Goal: Transaction & Acquisition: Purchase product/service

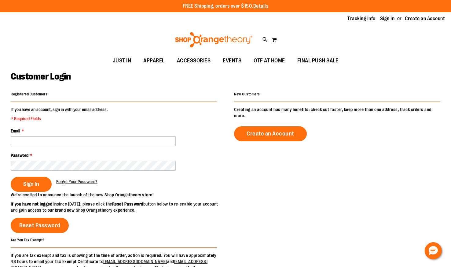
click at [27, 142] on input "Email *" at bounding box center [93, 141] width 165 height 10
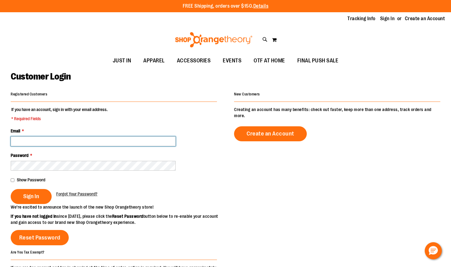
type input "**********"
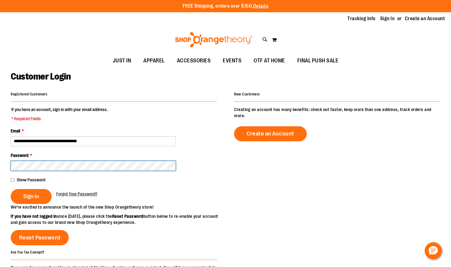
click at [31, 196] on button "Sign In" at bounding box center [31, 196] width 41 height 15
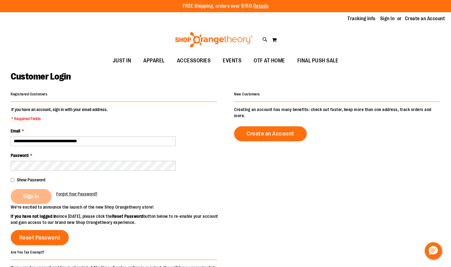
click at [23, 192] on div "Sign In" at bounding box center [34, 196] width 46 height 15
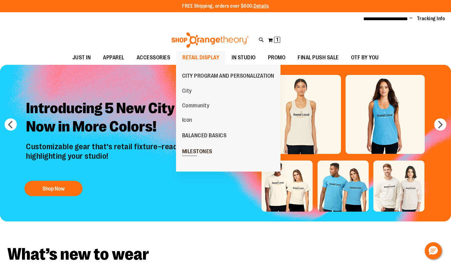
click at [201, 150] on span "MILESTONES" at bounding box center [197, 152] width 30 height 8
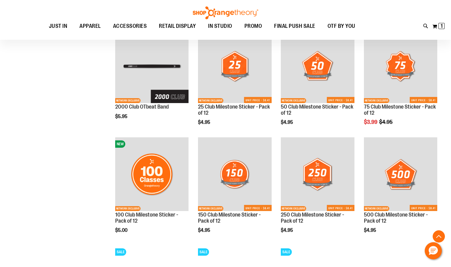
scroll to position [308, 0]
